Goal: Transaction & Acquisition: Purchase product/service

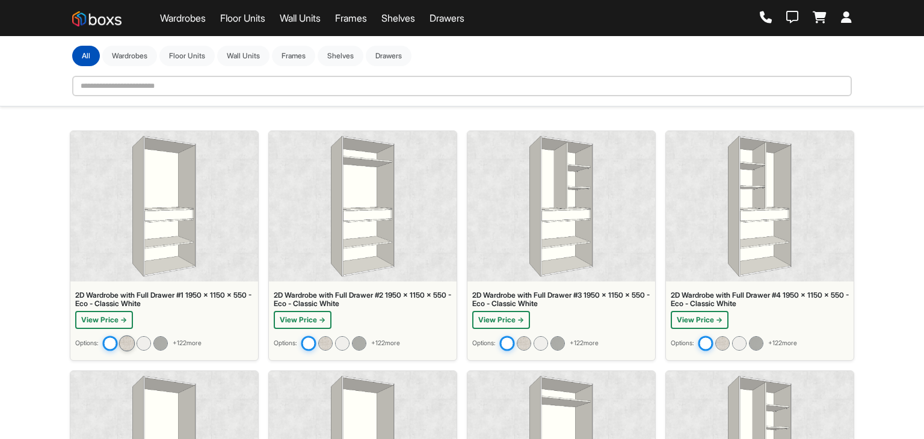
click at [130, 336] on img at bounding box center [127, 344] width 16 height 16
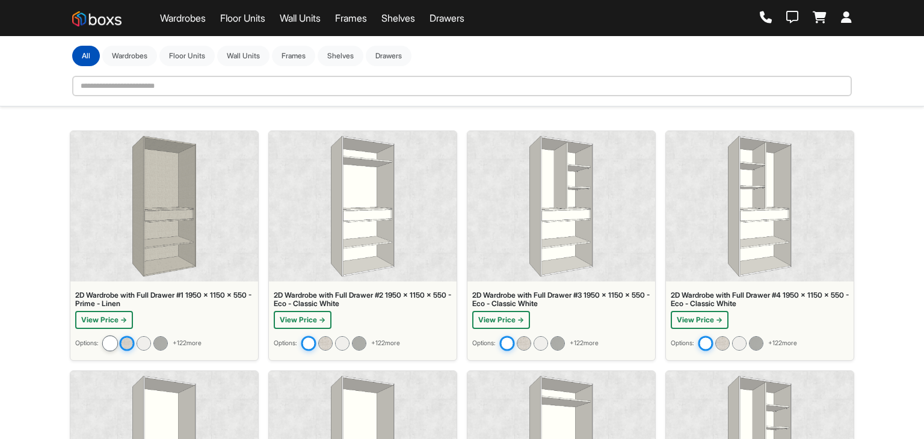
click at [110, 336] on img at bounding box center [110, 344] width 16 height 16
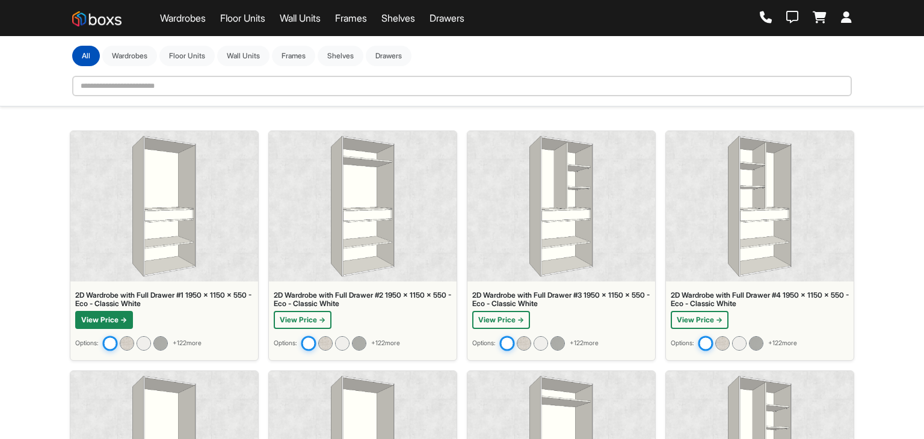
click at [112, 318] on button "View Price →" at bounding box center [104, 320] width 58 height 18
click at [137, 241] on img at bounding box center [164, 206] width 64 height 141
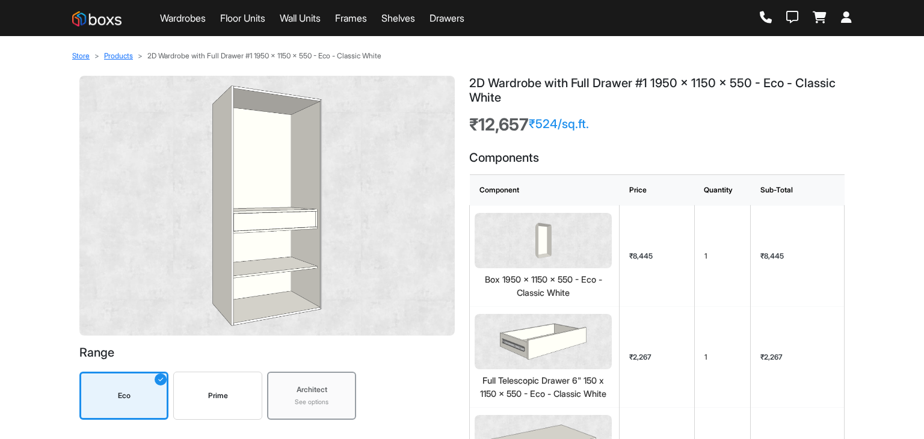
click at [217, 405] on div "Prime" at bounding box center [217, 396] width 89 height 48
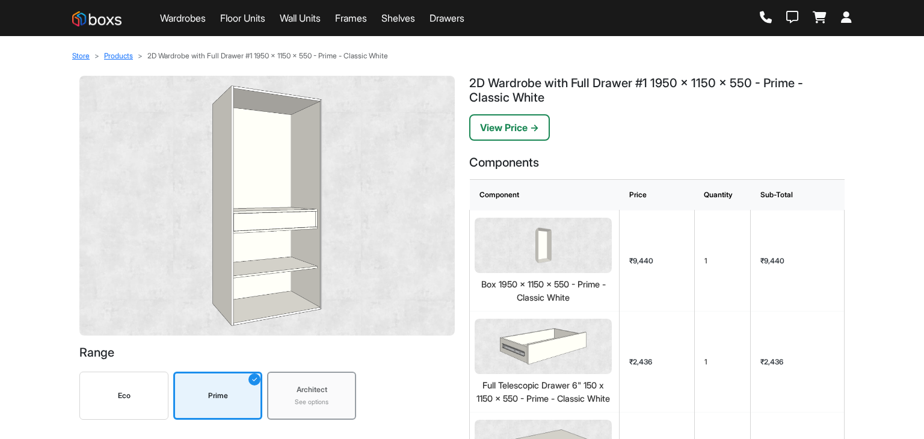
click at [302, 388] on div "Architect" at bounding box center [311, 389] width 77 height 11
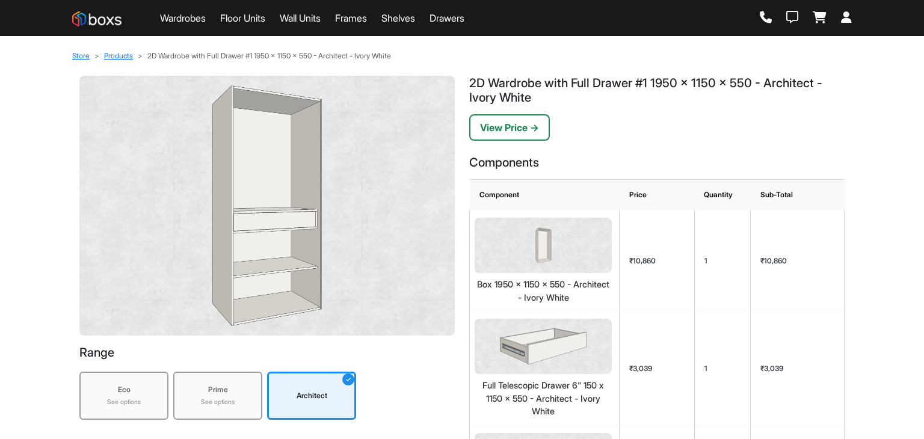
click at [131, 393] on div "Eco" at bounding box center [123, 389] width 77 height 11
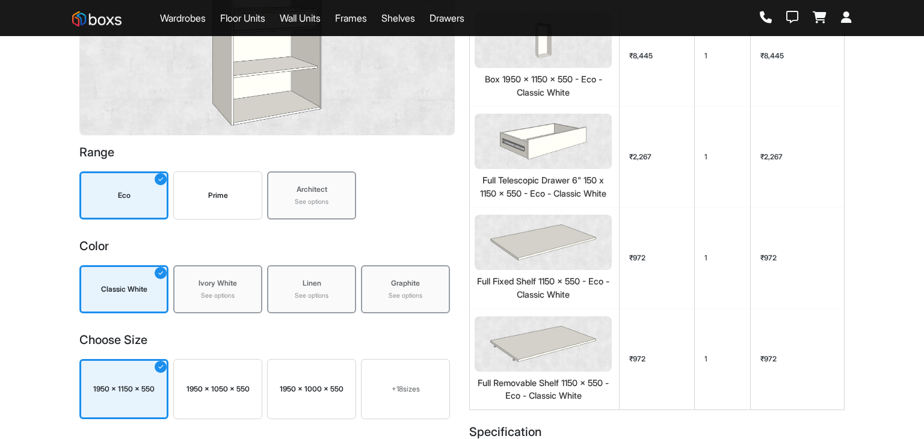
scroll to position [241, 0]
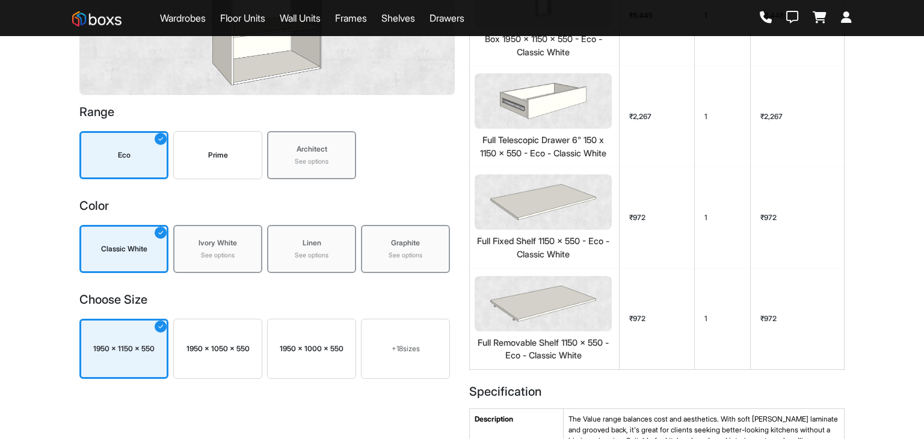
click at [386, 256] on div "See options" at bounding box center [405, 256] width 77 height 10
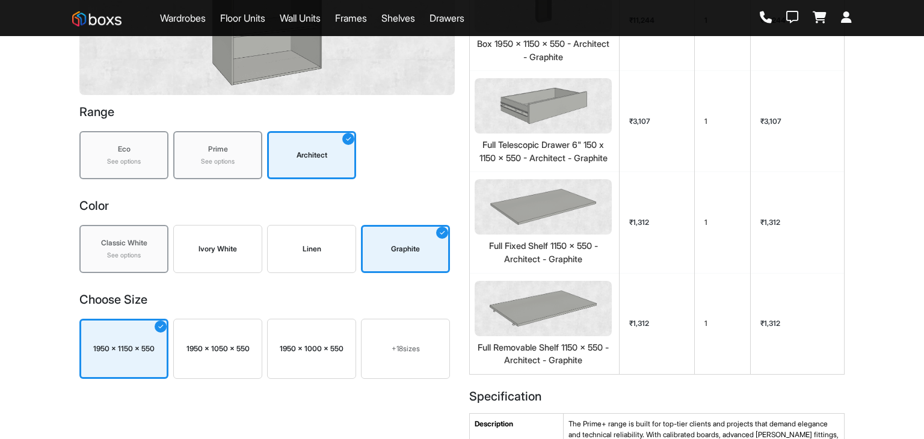
click at [323, 355] on div "1950 x 1000 x 550" at bounding box center [311, 349] width 89 height 60
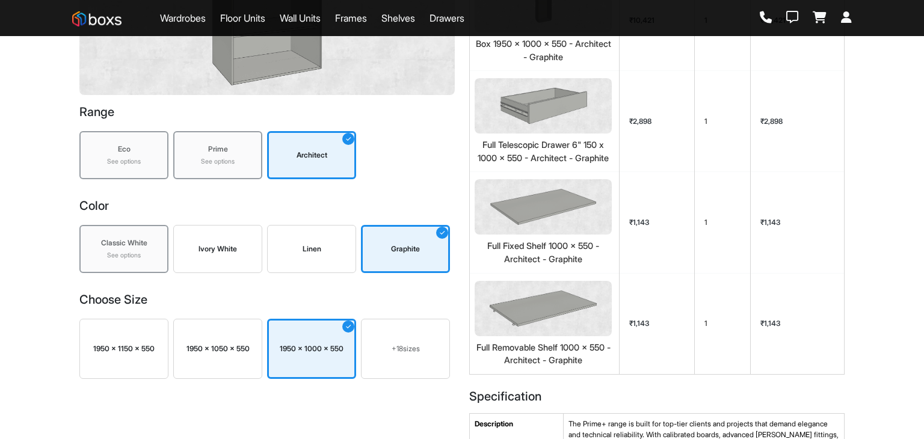
click at [414, 349] on div "+ 18 sizes" at bounding box center [405, 348] width 78 height 11
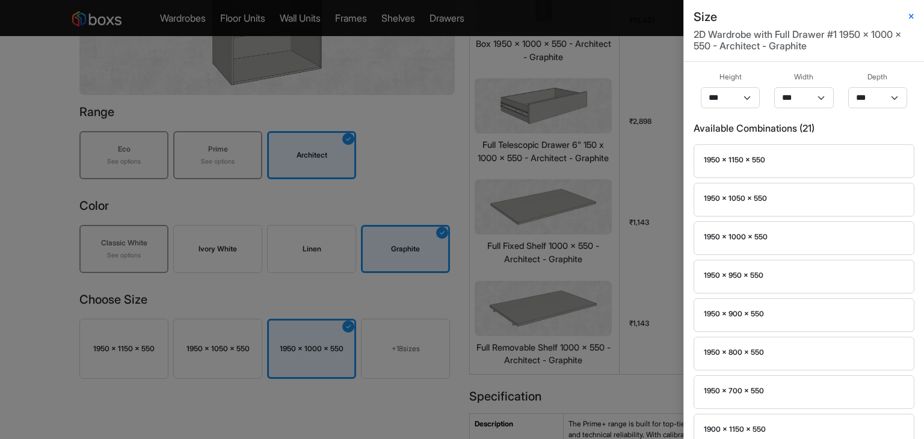
click at [420, 169] on div "Size 2D Wardrobe with Full Drawer #1 1950 x 1000 x 550 - Architect - Graphite H…" at bounding box center [462, 219] width 924 height 439
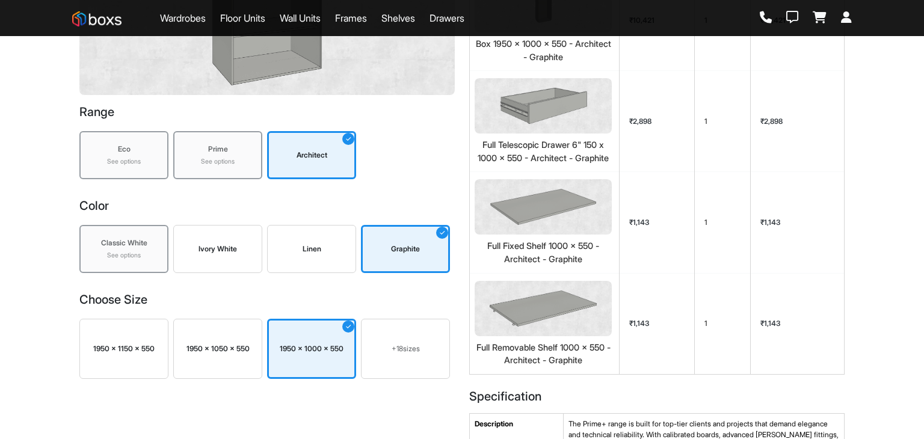
click at [115, 153] on div "Eco" at bounding box center [123, 149] width 77 height 11
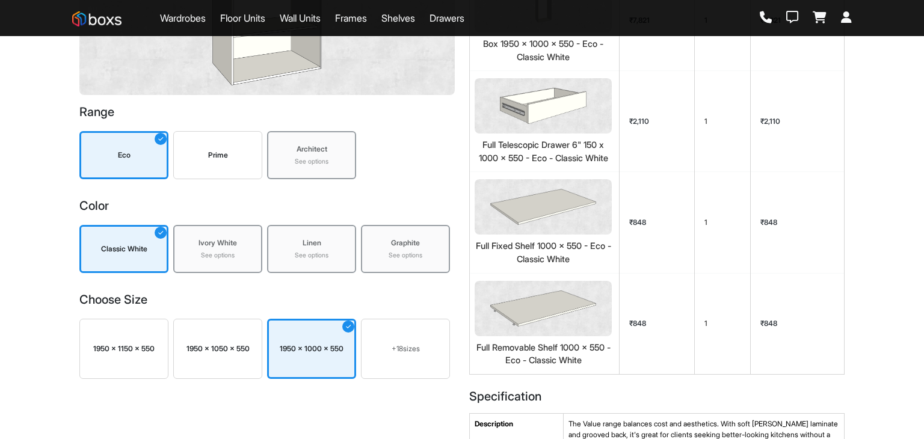
click at [230, 160] on div "Prime" at bounding box center [218, 155] width 78 height 11
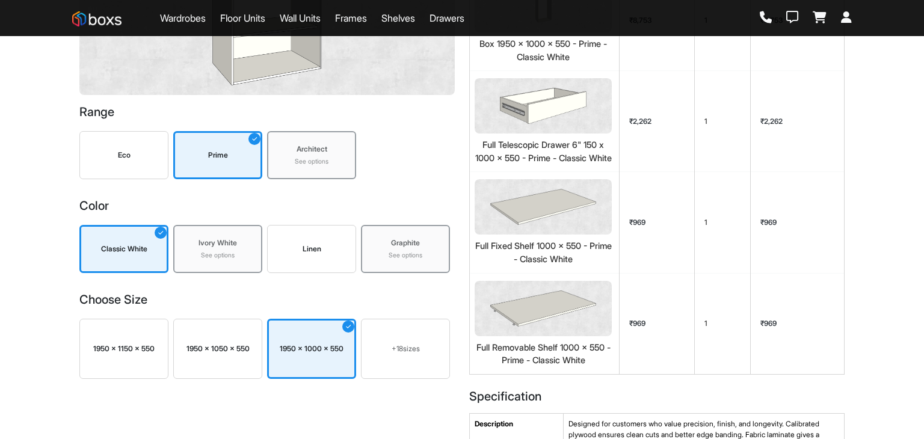
click at [329, 250] on div "Linen" at bounding box center [311, 249] width 78 height 11
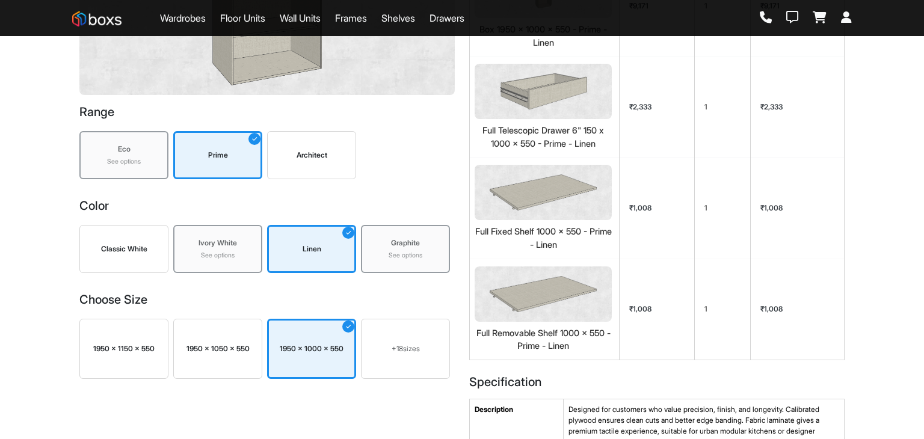
click at [144, 166] on div "See options" at bounding box center [123, 162] width 77 height 10
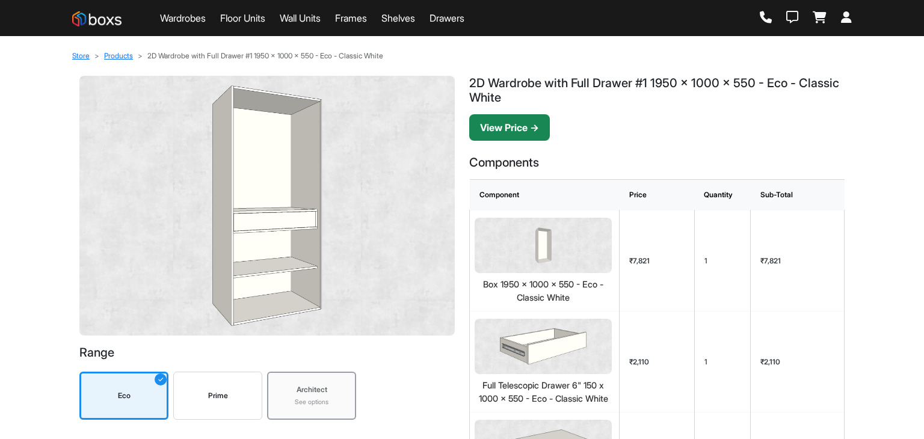
click at [505, 120] on button "View Price →" at bounding box center [509, 127] width 81 height 26
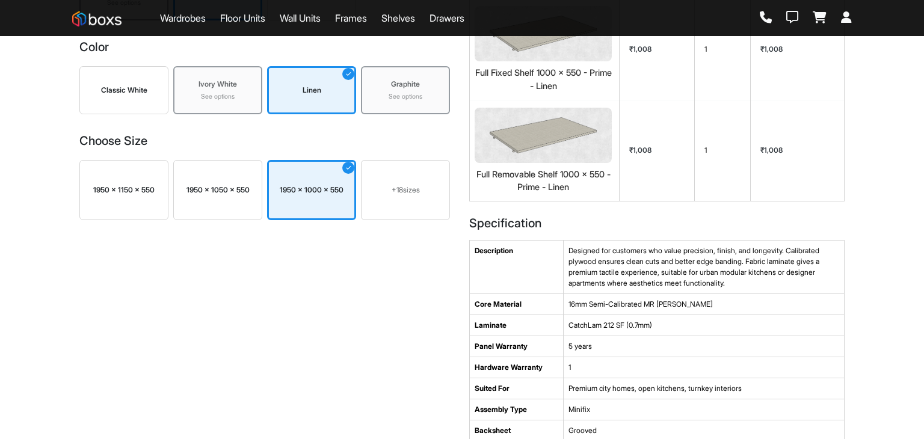
scroll to position [541, 0]
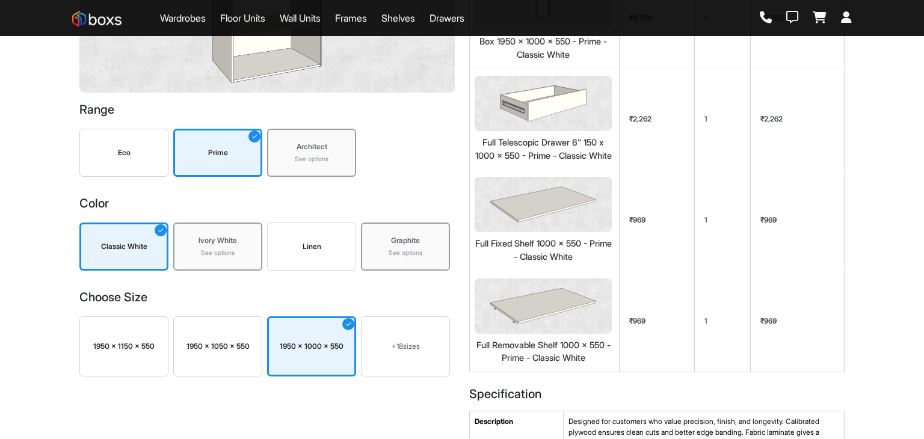
scroll to position [241, 0]
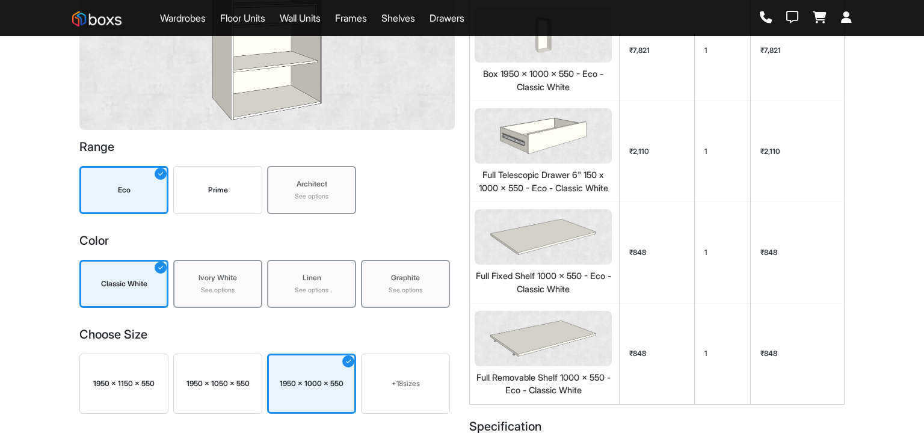
scroll to position [241, 0]
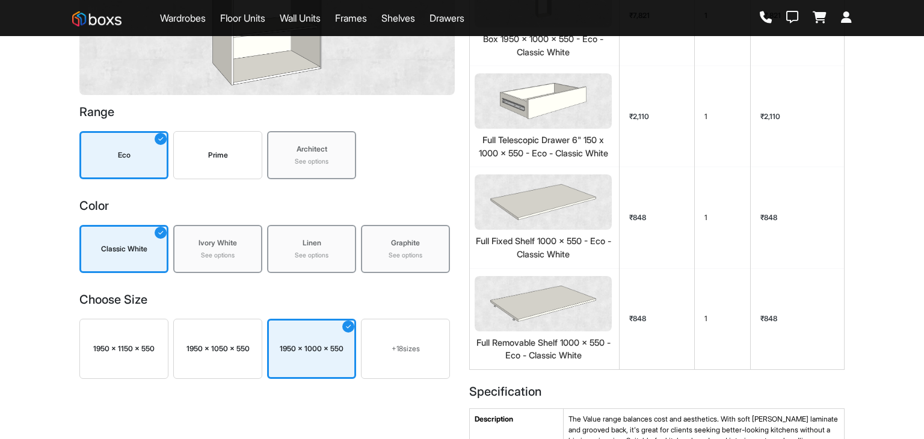
click at [111, 23] on img at bounding box center [96, 18] width 49 height 15
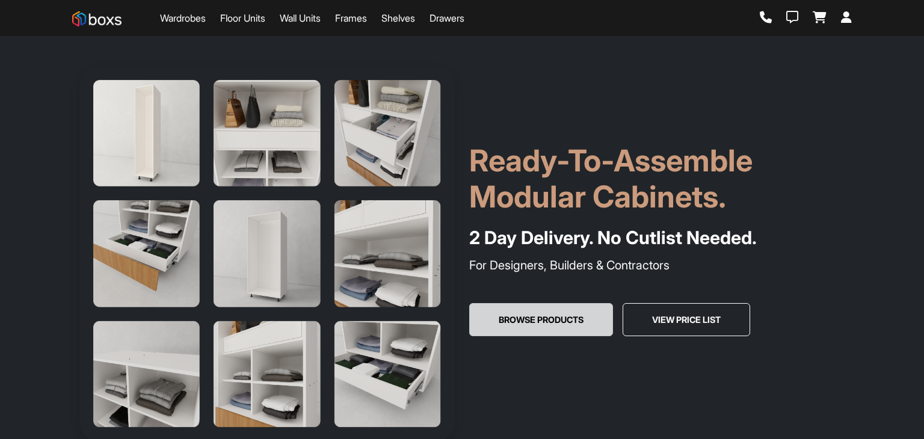
click at [563, 331] on button "Browse Products" at bounding box center [541, 320] width 144 height 34
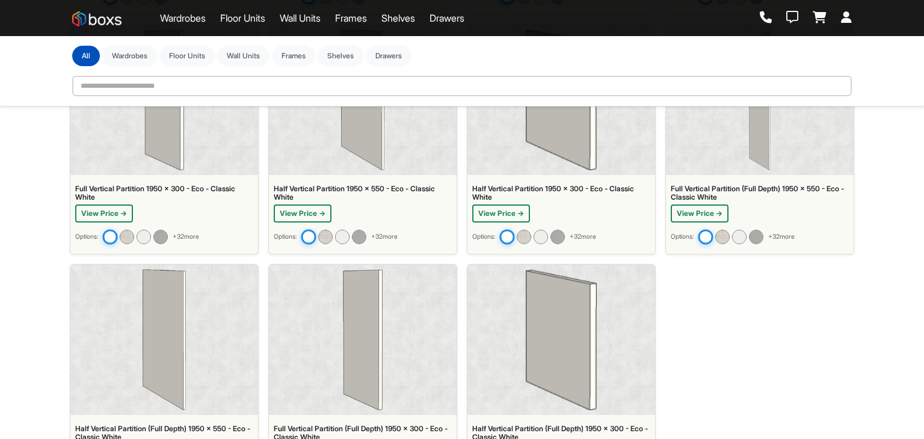
scroll to position [6408, 0]
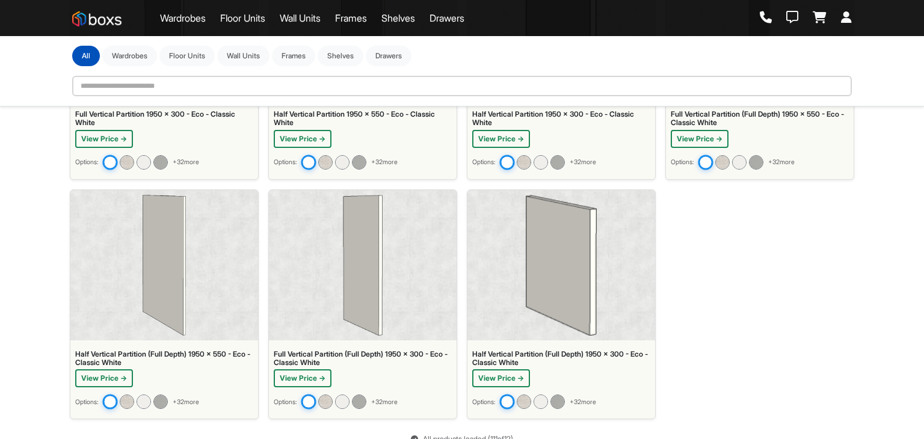
click at [223, 16] on link "Floor Units" at bounding box center [242, 18] width 45 height 14
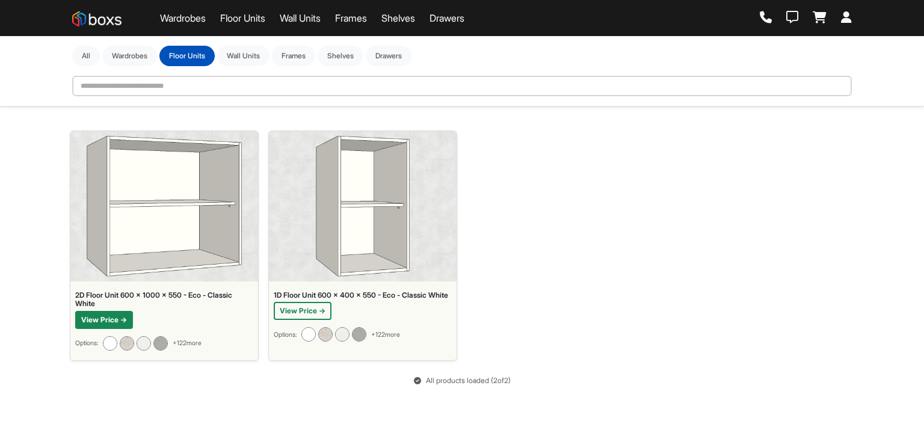
click at [95, 321] on button "View Price →" at bounding box center [104, 320] width 58 height 18
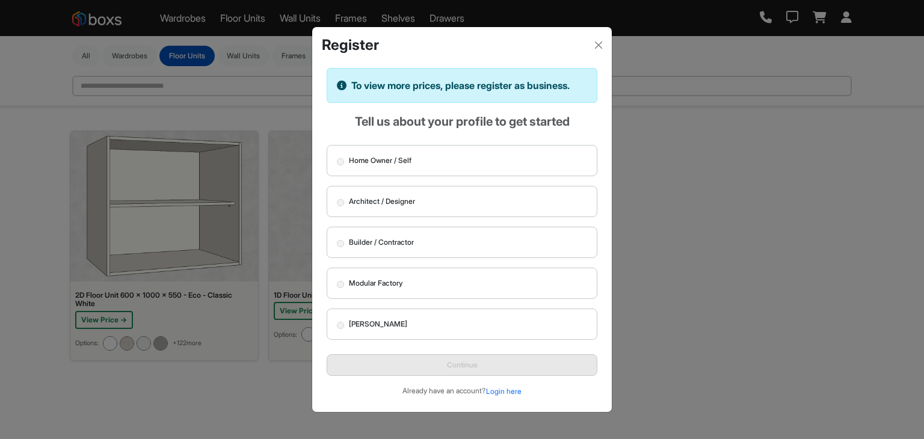
click at [404, 163] on span "Home Owner / Self" at bounding box center [380, 160] width 63 height 11
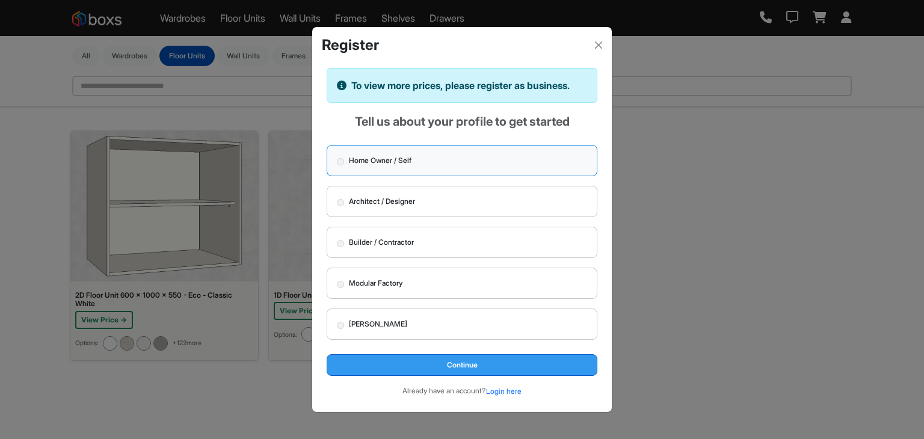
click at [488, 364] on button "Continue" at bounding box center [462, 365] width 271 height 22
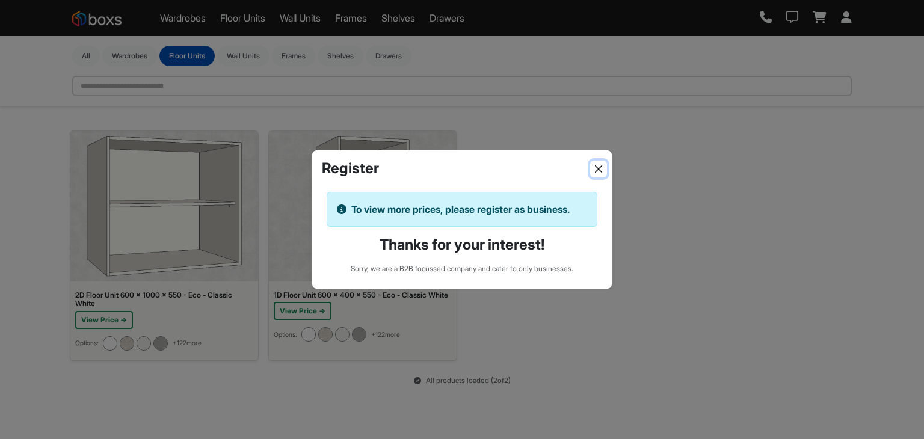
click at [606, 165] on button "Close" at bounding box center [598, 169] width 17 height 17
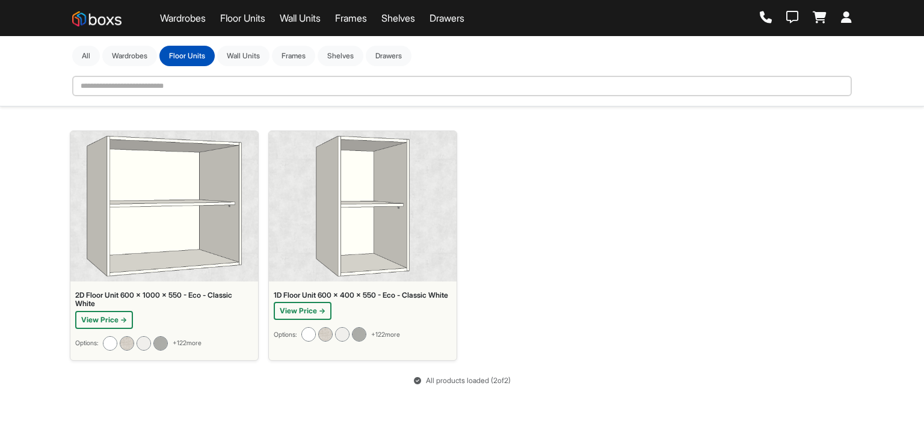
click at [138, 315] on div "View Price →" at bounding box center [164, 320] width 178 height 18
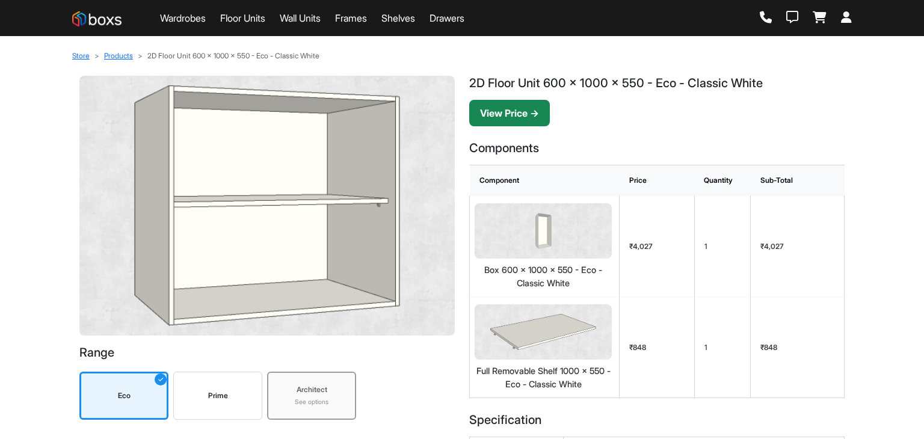
click at [508, 118] on button "View Price →" at bounding box center [509, 113] width 81 height 26
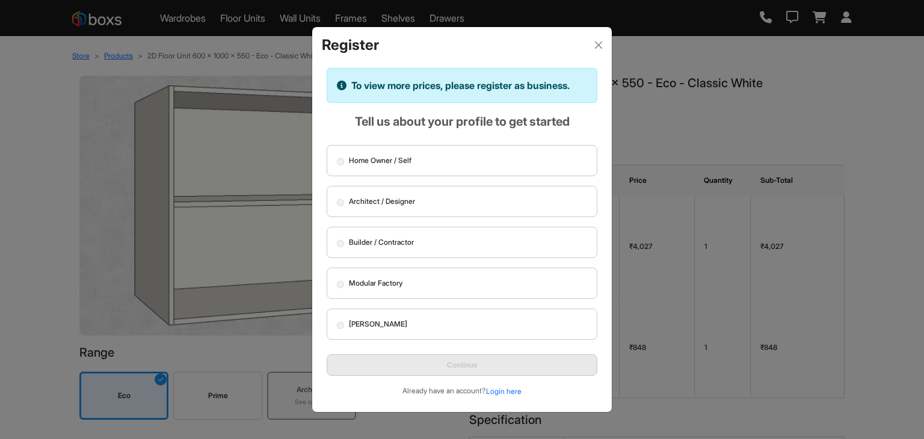
click at [380, 162] on span "Home Owner / Self" at bounding box center [380, 160] width 63 height 11
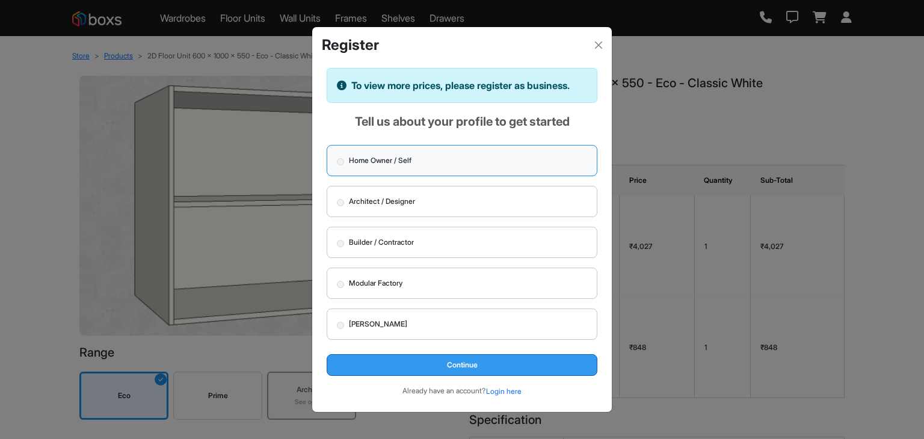
click at [457, 360] on button "Continue" at bounding box center [462, 365] width 271 height 22
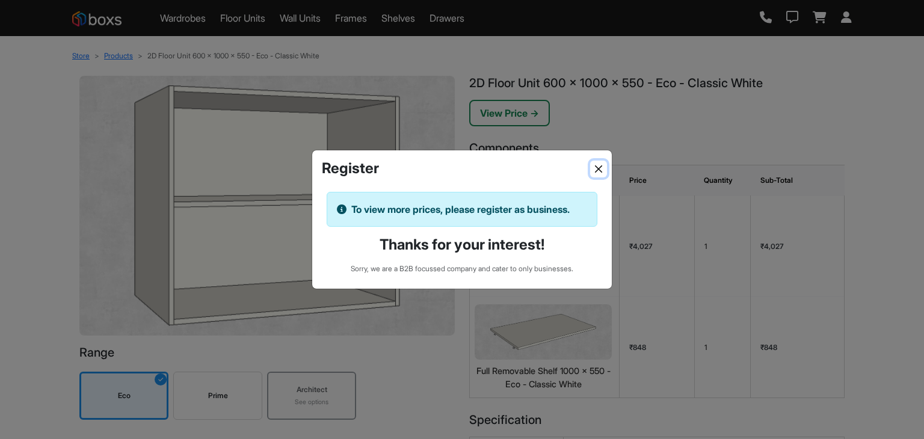
click at [594, 162] on button "Close" at bounding box center [598, 169] width 17 height 17
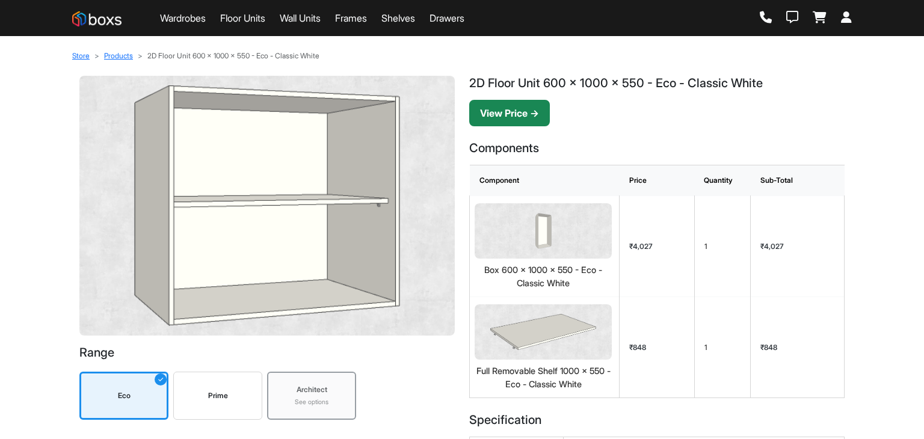
click at [533, 112] on button "View Price →" at bounding box center [509, 113] width 81 height 26
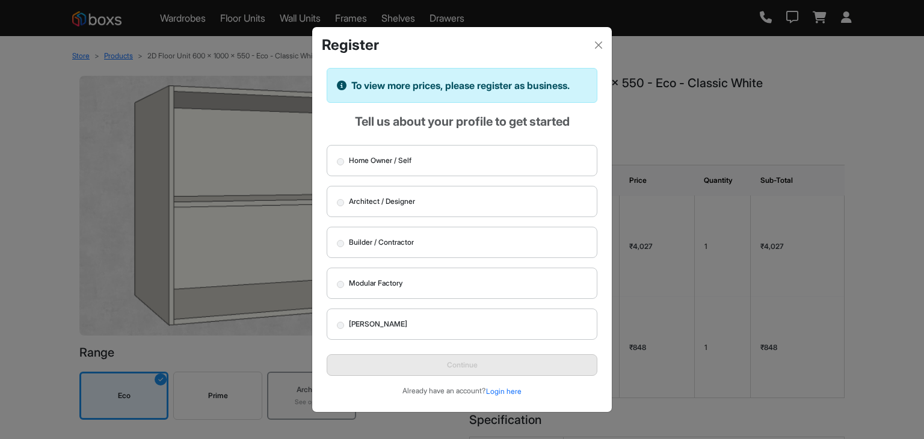
click at [439, 204] on label "Architect / Designer" at bounding box center [462, 201] width 271 height 31
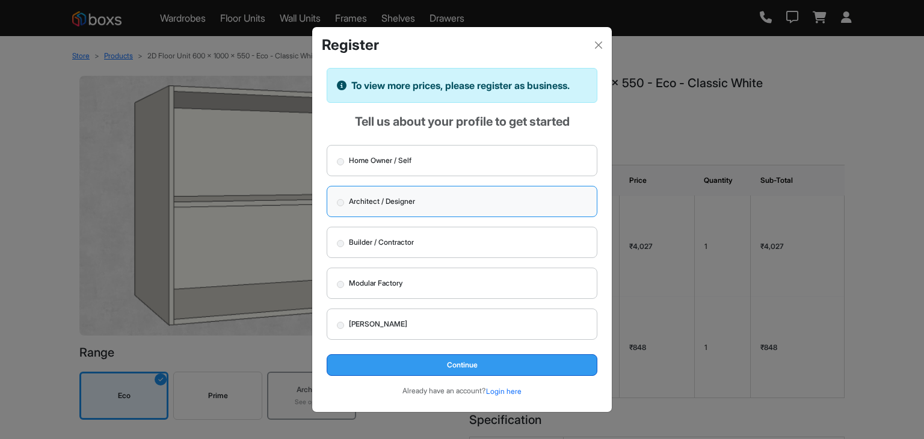
click at [485, 364] on button "Continue" at bounding box center [462, 365] width 271 height 22
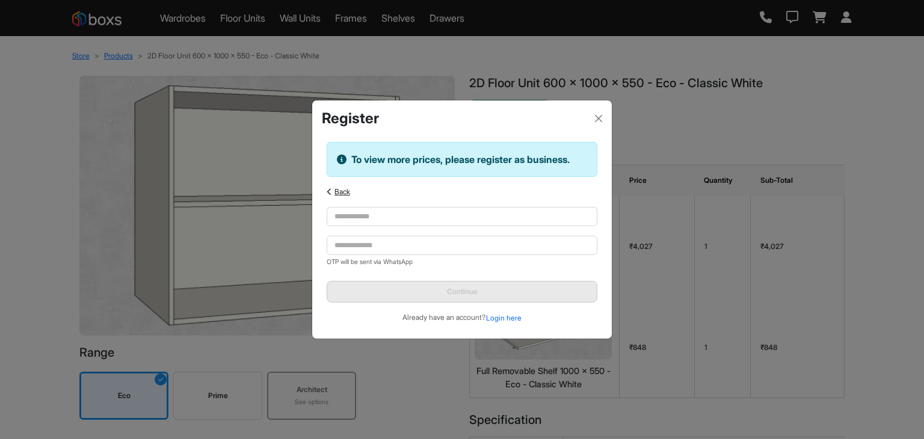
click at [331, 186] on div "Back" at bounding box center [462, 191] width 271 height 11
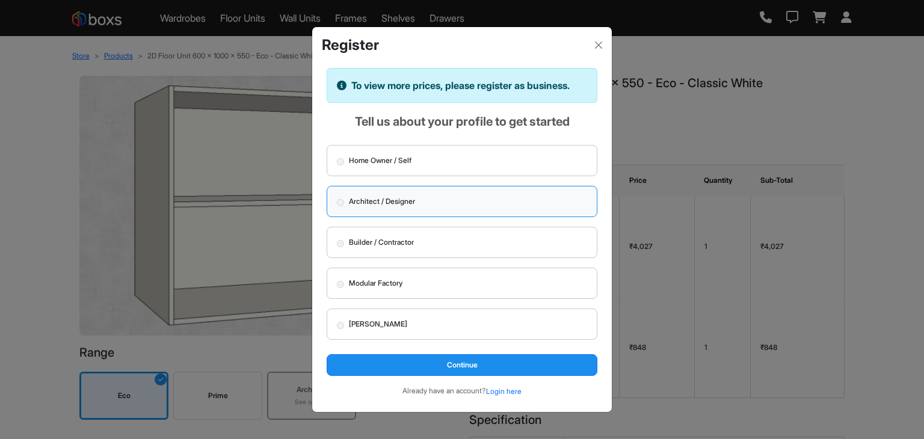
click at [398, 244] on span "Builder / Contractor" at bounding box center [381, 242] width 65 height 11
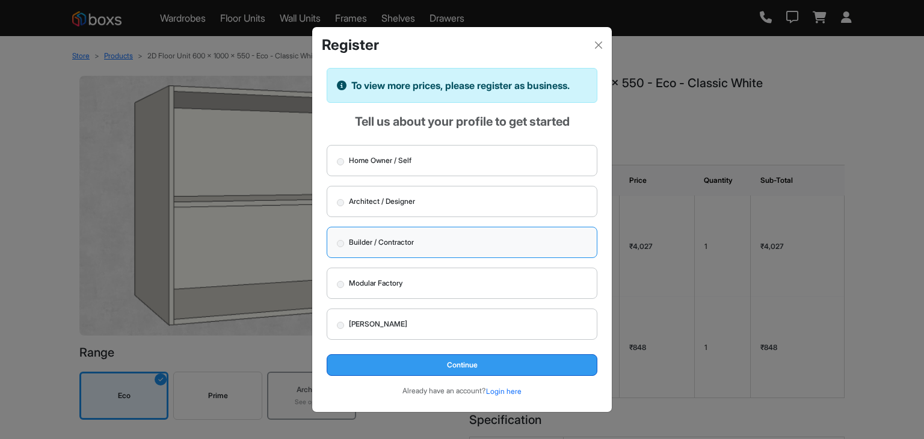
click at [433, 364] on button "Continue" at bounding box center [462, 365] width 271 height 22
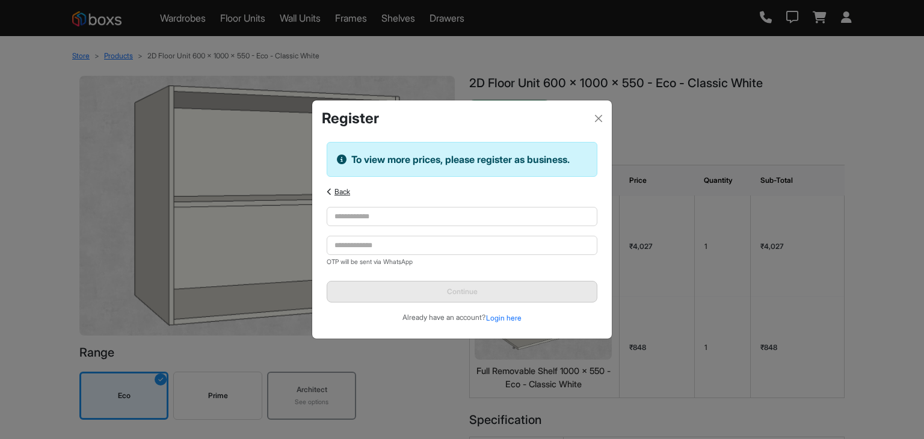
click at [343, 185] on div "To view more prices, please register as business. Back Company name must contai…" at bounding box center [462, 234] width 300 height 212
click at [342, 189] on span "Back" at bounding box center [342, 191] width 16 height 9
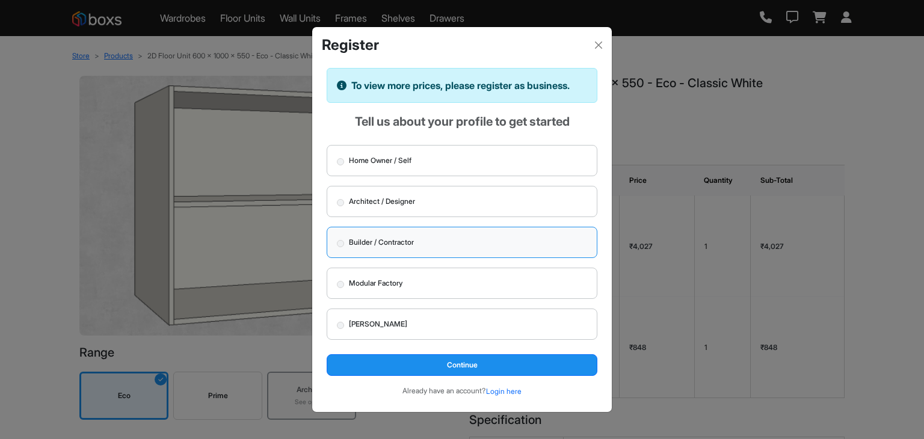
click at [387, 161] on span "Home Owner / Self" at bounding box center [380, 160] width 63 height 11
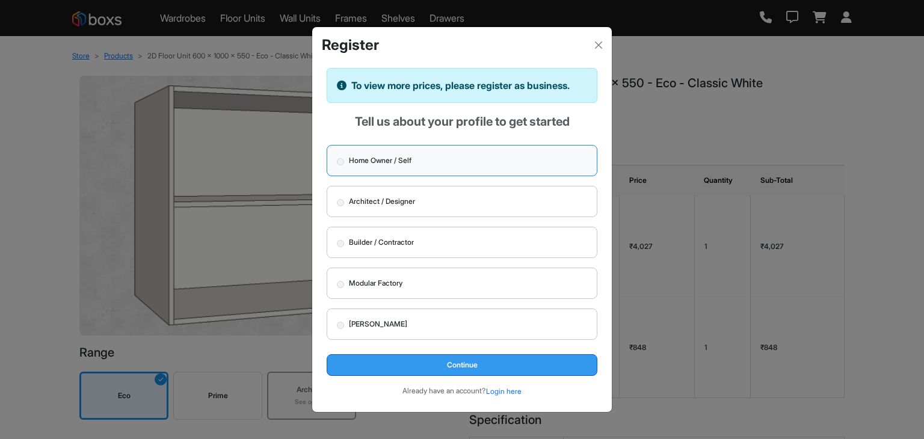
click at [428, 363] on button "Continue" at bounding box center [462, 365] width 271 height 22
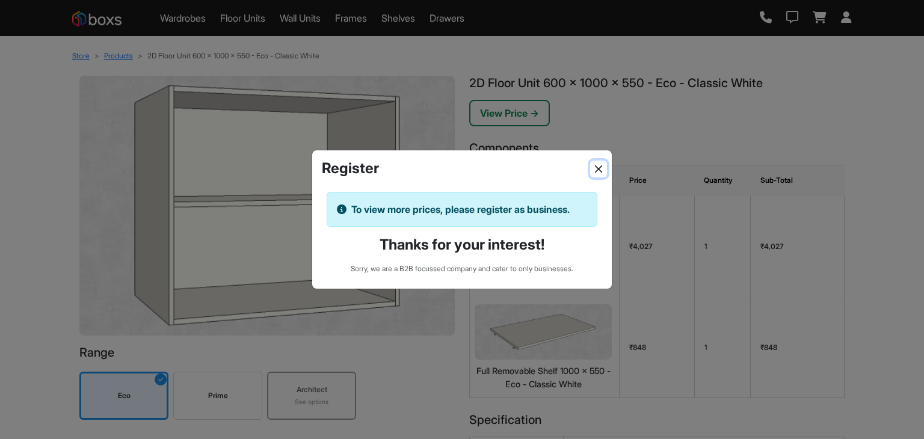
click at [600, 163] on button "Close" at bounding box center [598, 169] width 17 height 17
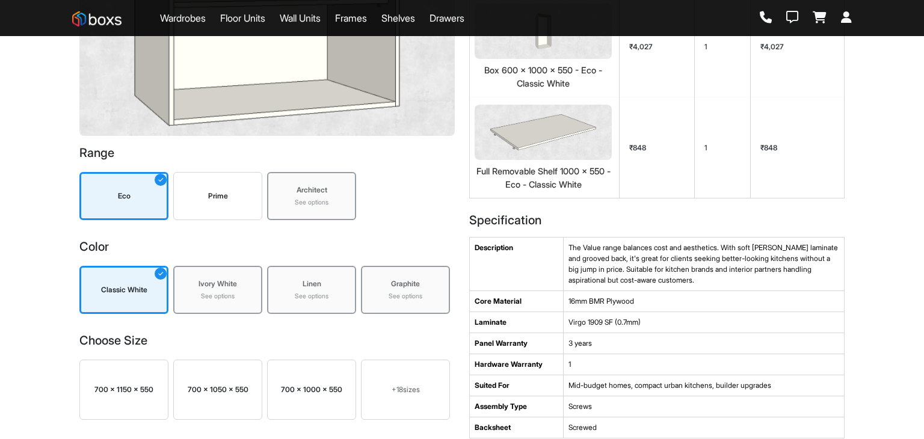
scroll to position [60, 0]
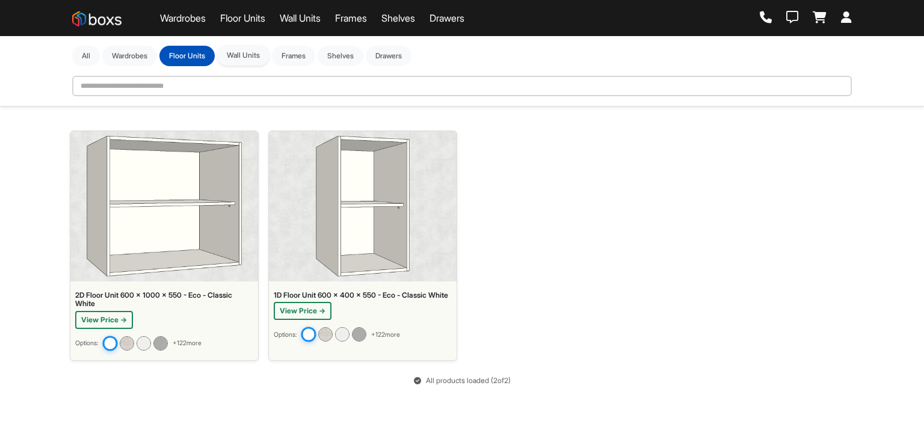
click at [254, 58] on button "Wall Units" at bounding box center [243, 55] width 52 height 20
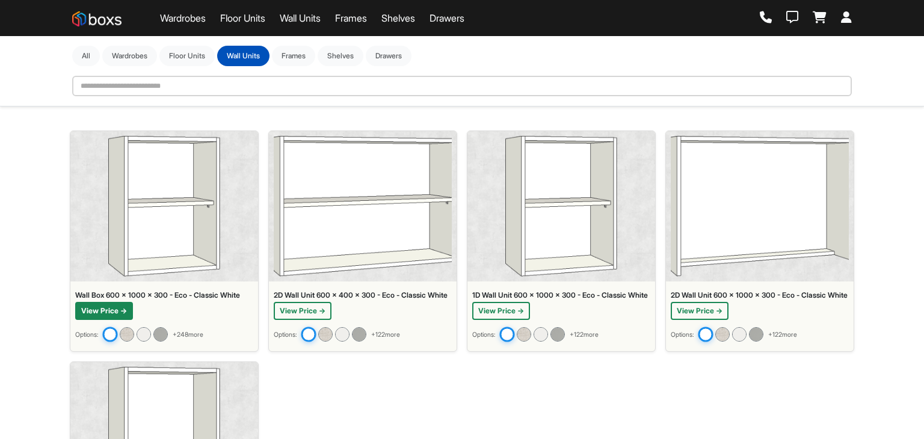
click at [85, 312] on button "View Price →" at bounding box center [104, 311] width 58 height 18
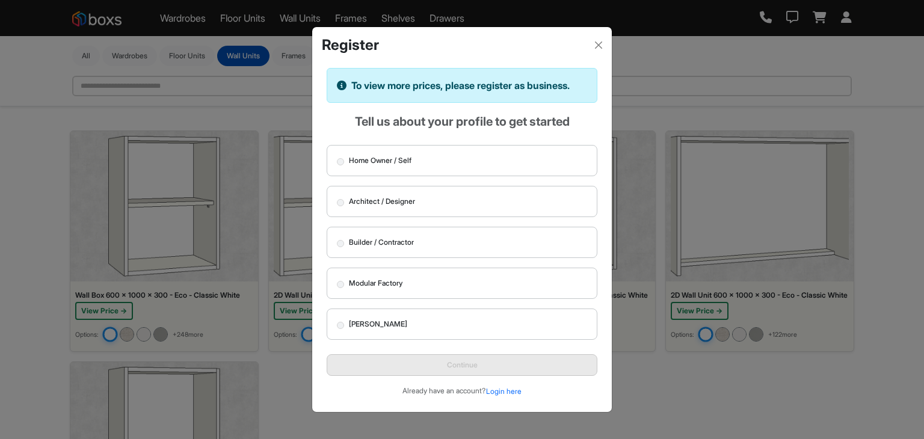
click at [368, 322] on span "[PERSON_NAME]" at bounding box center [378, 324] width 58 height 11
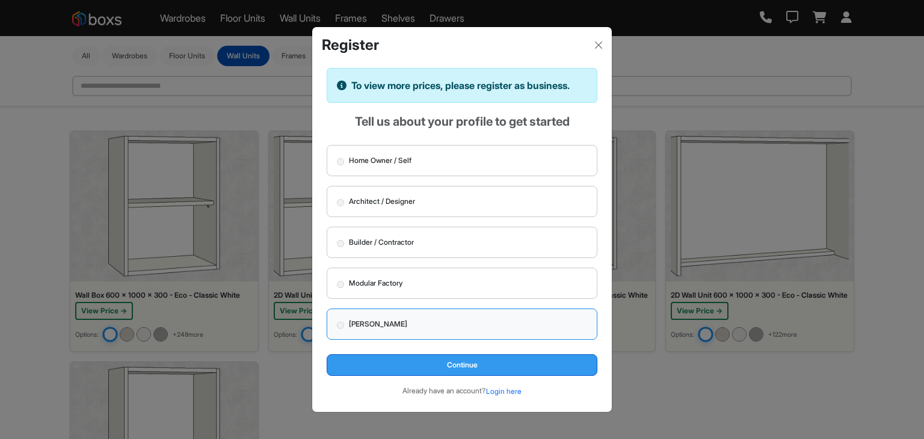
click at [464, 360] on button "Continue" at bounding box center [462, 365] width 271 height 22
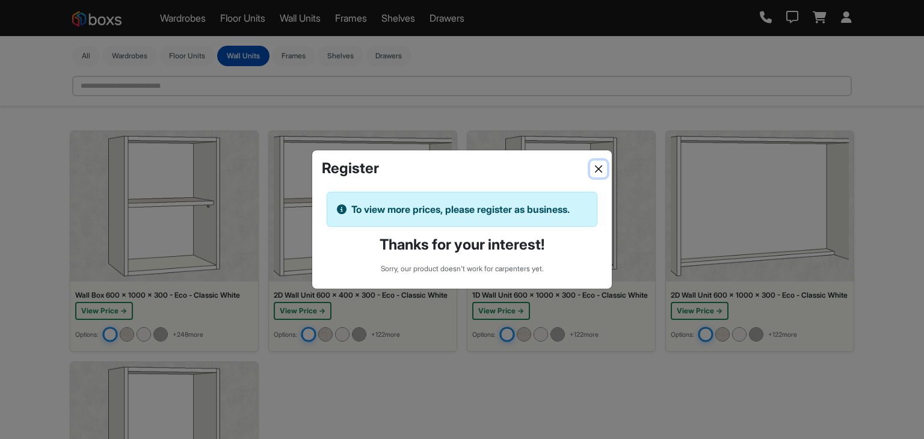
click at [595, 164] on button "Close" at bounding box center [598, 169] width 17 height 17
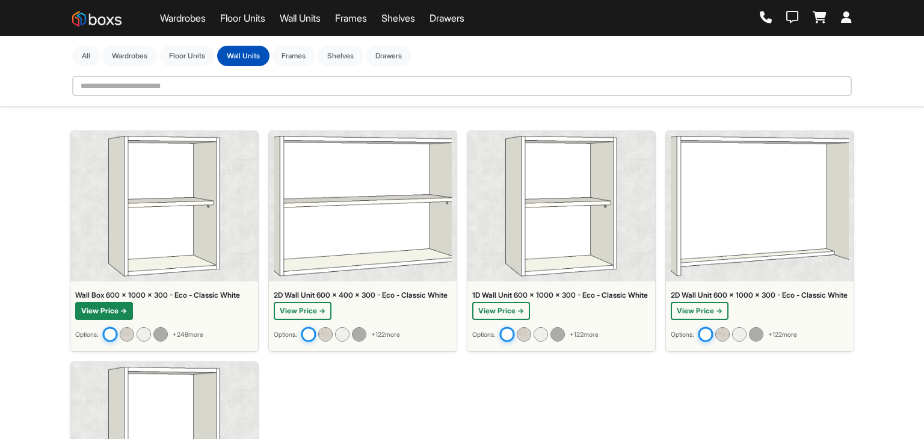
click at [103, 316] on button "View Price →" at bounding box center [104, 311] width 58 height 18
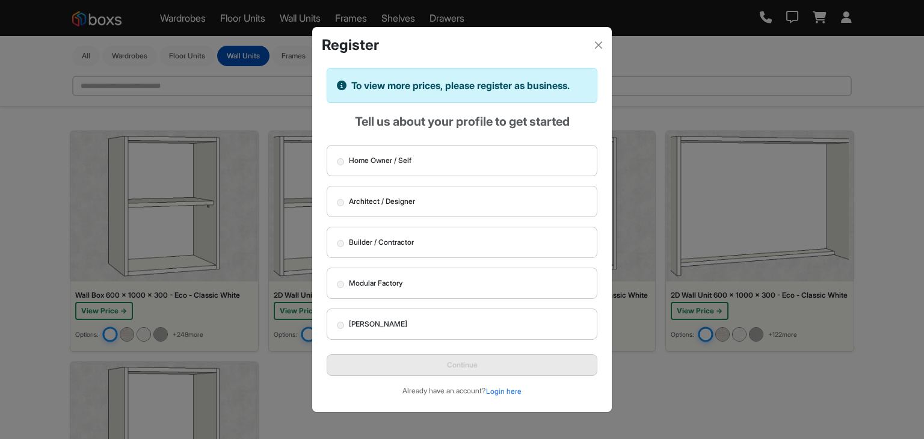
click at [402, 280] on span "Modular Factory" at bounding box center [376, 283] width 54 height 11
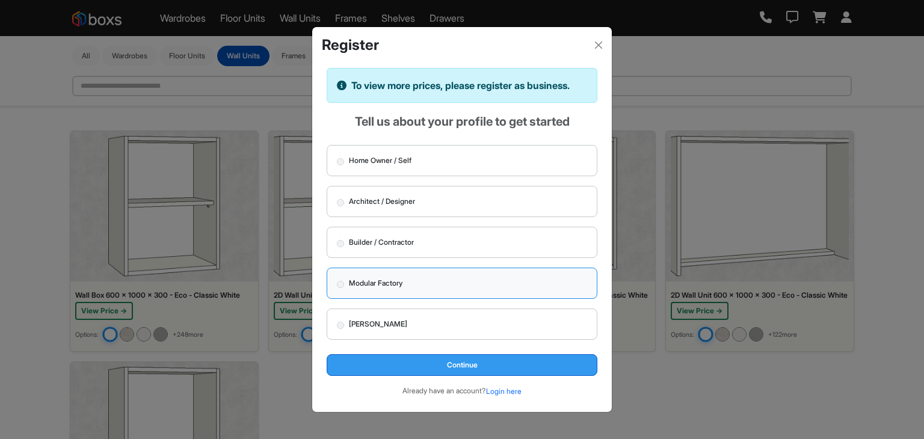
click at [484, 360] on button "Continue" at bounding box center [462, 365] width 271 height 22
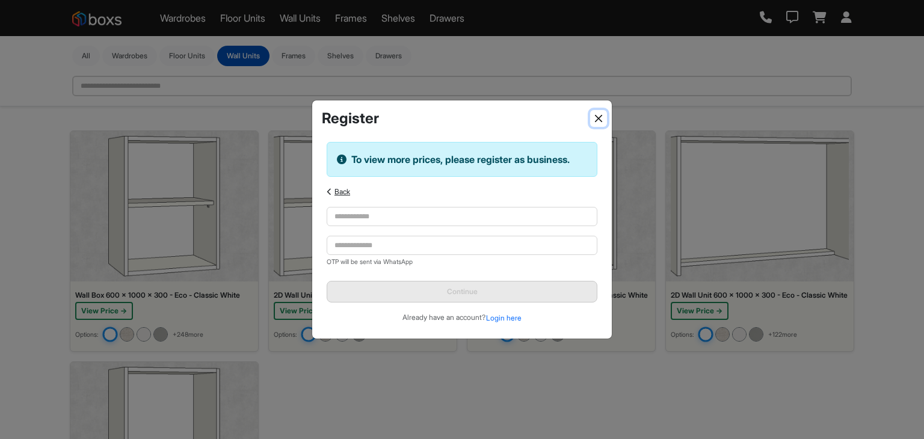
click at [606, 114] on button "Close" at bounding box center [598, 118] width 17 height 17
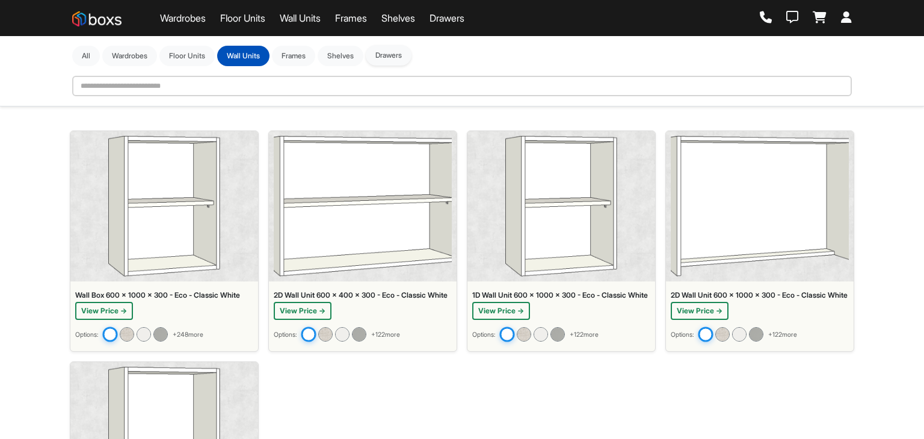
click at [409, 56] on button "Drawers" at bounding box center [389, 55] width 46 height 20
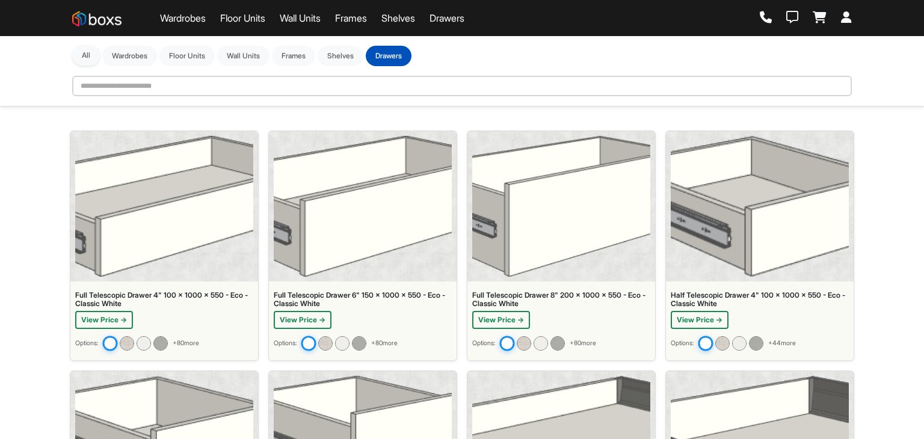
click at [85, 55] on button "All" at bounding box center [86, 55] width 28 height 20
